Goal: Task Accomplishment & Management: Manage account settings

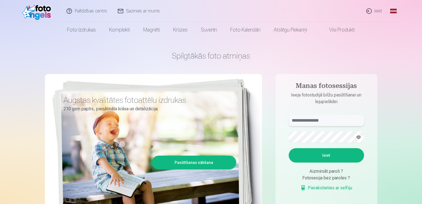
click at [311, 122] on input "text" at bounding box center [325, 120] width 75 height 11
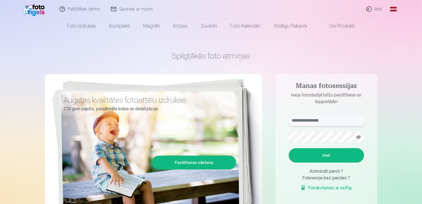
scroll to position [55, 0]
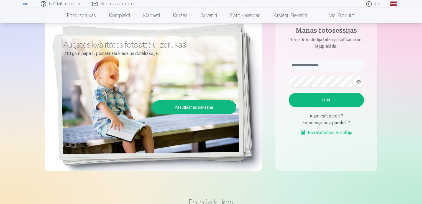
click at [324, 132] on link "Pierakstieties ar selfiju" at bounding box center [326, 133] width 52 height 7
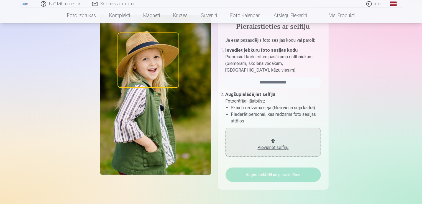
scroll to position [55, 0]
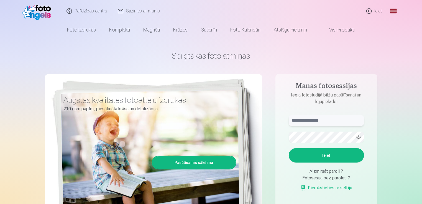
click at [309, 121] on input "text" at bounding box center [325, 120] width 75 height 11
click at [368, 12] on link "Ieiet" at bounding box center [374, 11] width 27 height 22
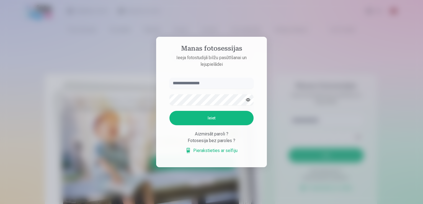
click at [193, 79] on input "text" at bounding box center [211, 83] width 84 height 11
click at [249, 101] on button "button" at bounding box center [248, 100] width 11 height 11
click at [230, 112] on button "Ieiet" at bounding box center [211, 118] width 84 height 14
click at [242, 94] on div at bounding box center [211, 99] width 84 height 11
click at [205, 84] on input "******" at bounding box center [211, 83] width 84 height 11
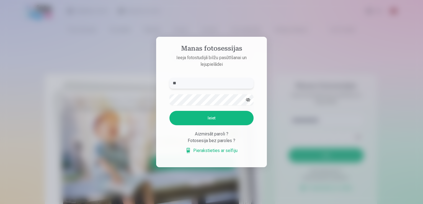
type input "*"
click at [207, 135] on div "Aizmirsāt paroli ?" at bounding box center [211, 134] width 84 height 7
click at [210, 134] on div "Aizmirsāt paroli ?" at bounding box center [211, 134] width 84 height 7
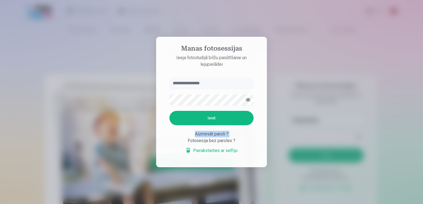
drag, startPoint x: 210, startPoint y: 134, endPoint x: 208, endPoint y: 131, distance: 3.7
click at [208, 131] on div "Aizmirsāt paroli ?" at bounding box center [211, 134] width 84 height 7
click at [208, 135] on div "Aizmirsāt paroli ?" at bounding box center [211, 134] width 84 height 7
drag, startPoint x: 208, startPoint y: 135, endPoint x: 208, endPoint y: 115, distance: 19.9
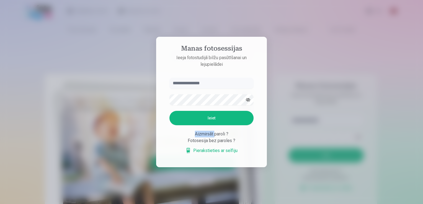
click at [208, 115] on button "Ieiet" at bounding box center [211, 118] width 84 height 14
click at [206, 150] on link "Pierakstieties ar selfiju" at bounding box center [211, 151] width 52 height 7
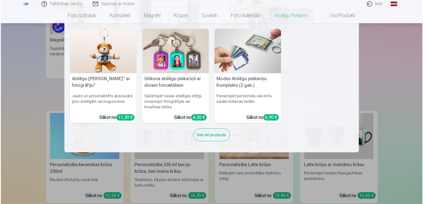
scroll to position [720, 0]
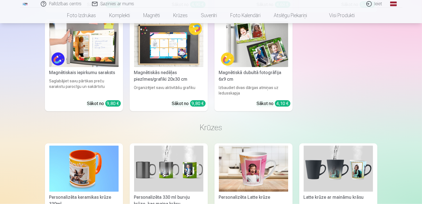
click at [373, 0] on link "Ieiet" at bounding box center [374, 4] width 27 height 8
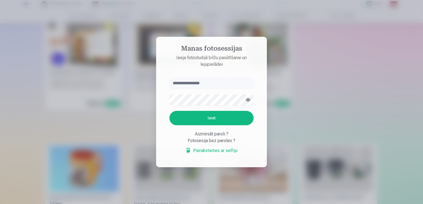
click at [183, 82] on input "text" at bounding box center [211, 83] width 84 height 11
